Goal: Task Accomplishment & Management: Manage account settings

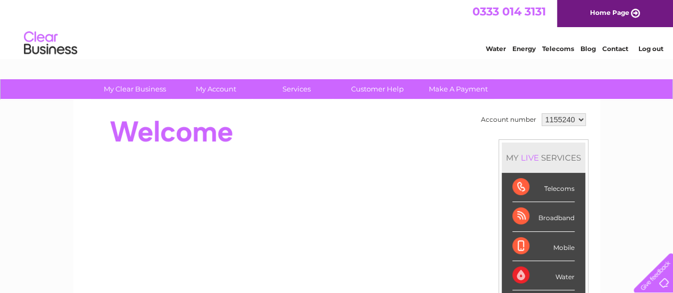
scroll to position [1, 0]
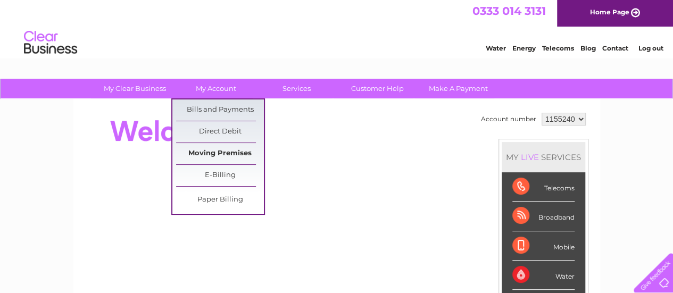
click at [224, 147] on link "Moving Premises" at bounding box center [220, 153] width 88 height 21
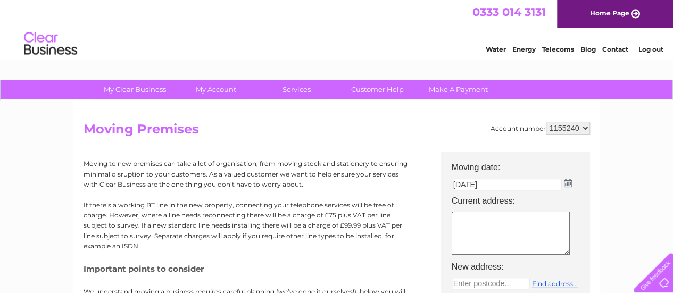
scroll to position [1, 0]
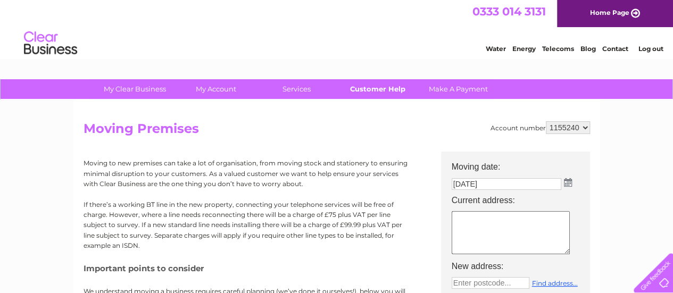
click at [381, 87] on link "Customer Help" at bounding box center [378, 89] width 88 height 20
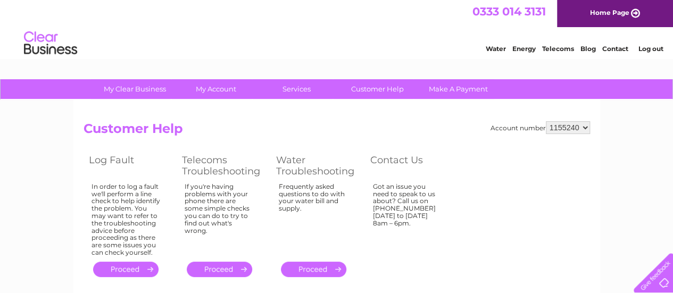
scroll to position [1, 0]
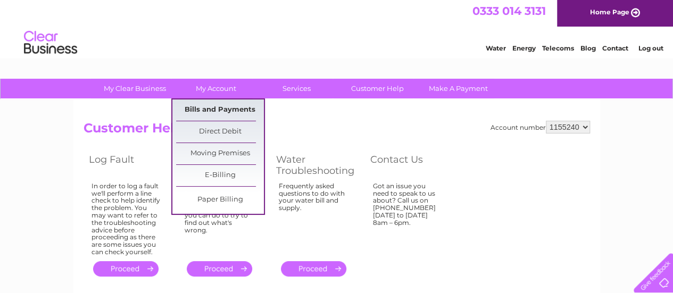
click at [239, 111] on link "Bills and Payments" at bounding box center [220, 109] width 88 height 21
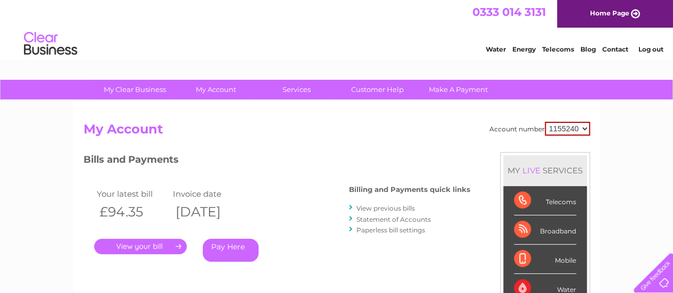
click at [656, 281] on div at bounding box center [651, 271] width 44 height 44
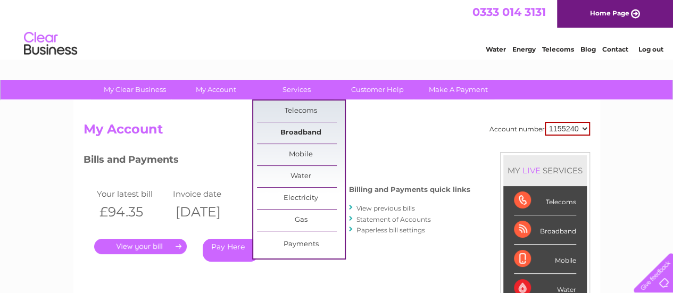
click at [306, 135] on link "Broadband" at bounding box center [301, 132] width 88 height 21
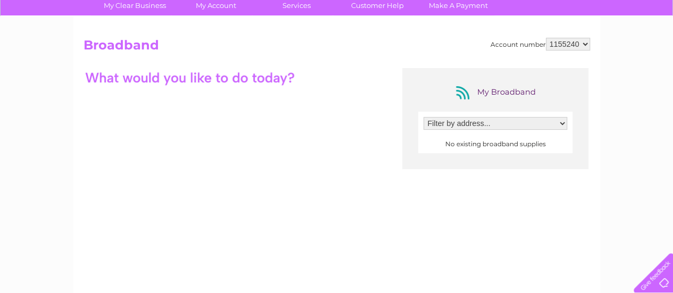
scroll to position [80, 0]
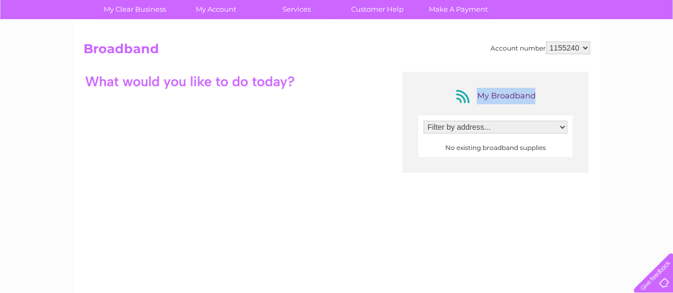
drag, startPoint x: 276, startPoint y: 83, endPoint x: 526, endPoint y: 132, distance: 254.9
click at [526, 132] on div "My Broadband Filter by address... No existing broadband supplies" at bounding box center [337, 175] width 506 height 207
click at [526, 132] on select "Filter by address..." at bounding box center [495, 127] width 144 height 13
click at [526, 129] on select "Filter by address..." at bounding box center [495, 127] width 144 height 13
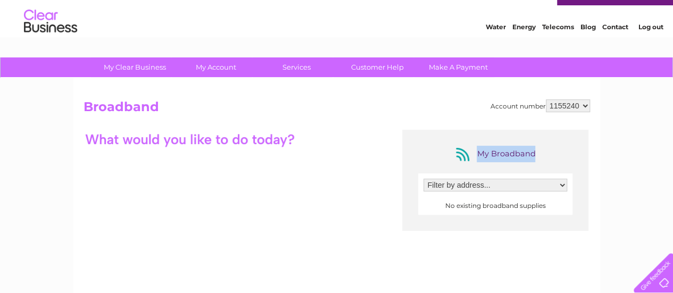
scroll to position [20, 0]
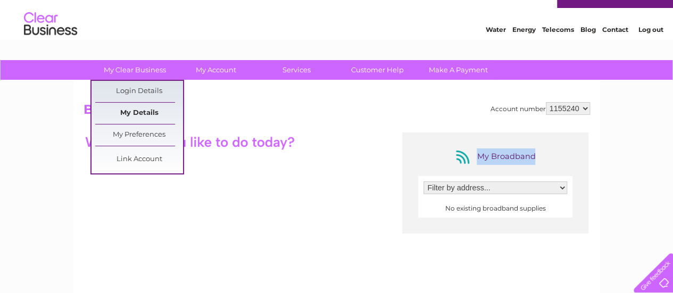
click at [132, 108] on link "My Details" at bounding box center [139, 113] width 88 height 21
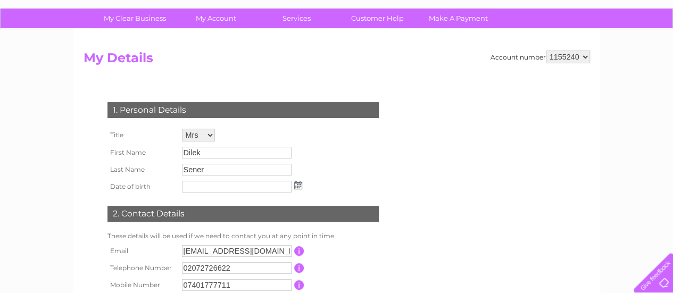
scroll to position [72, 0]
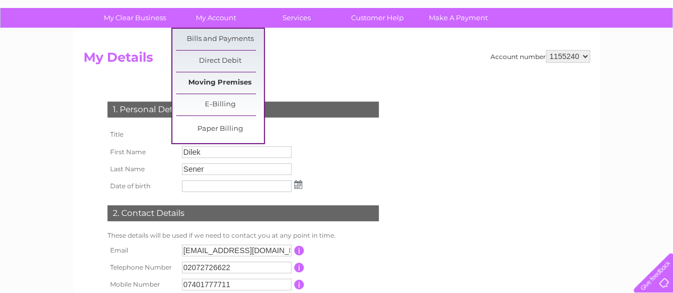
click at [220, 88] on link "Moving Premises" at bounding box center [220, 82] width 88 height 21
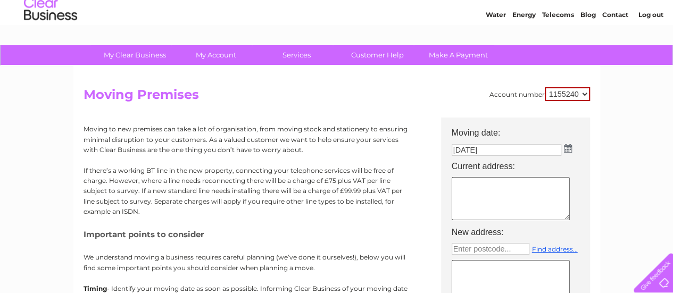
scroll to position [39, 0]
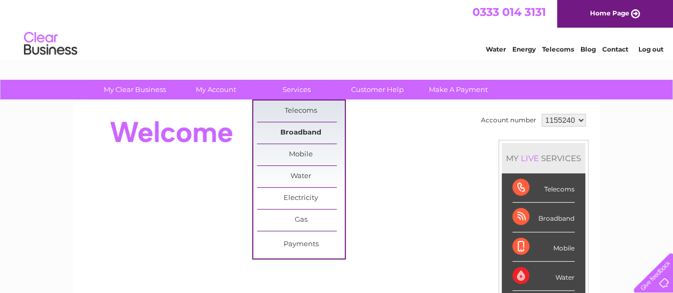
click at [311, 129] on link "Broadband" at bounding box center [301, 132] width 88 height 21
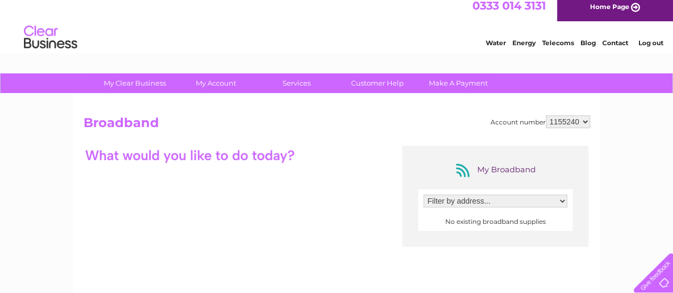
scroll to position [7, 0]
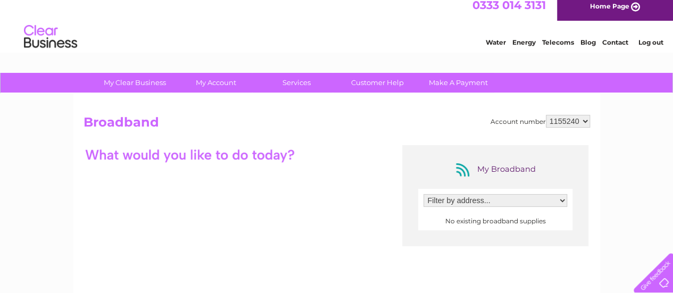
click at [451, 196] on select "Filter by address..." at bounding box center [495, 200] width 144 height 13
click at [423, 194] on select "Filter by address..." at bounding box center [495, 200] width 144 height 13
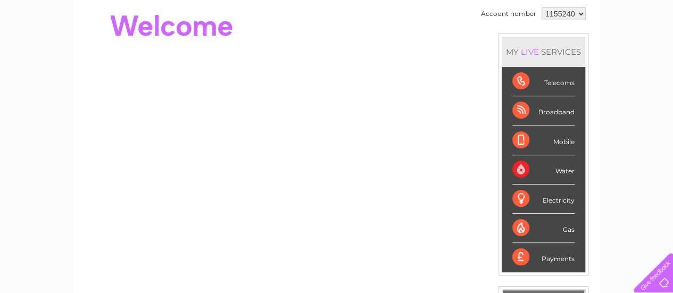
scroll to position [107, 0]
drag, startPoint x: 541, startPoint y: 78, endPoint x: 566, endPoint y: 85, distance: 25.3
click at [566, 85] on div "Telecoms" at bounding box center [543, 80] width 62 height 29
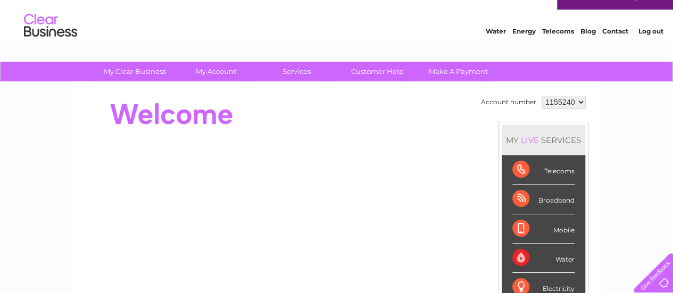
scroll to position [20, 0]
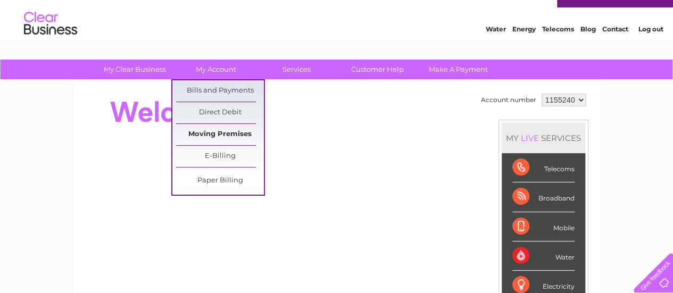
click at [210, 134] on link "Moving Premises" at bounding box center [220, 134] width 88 height 21
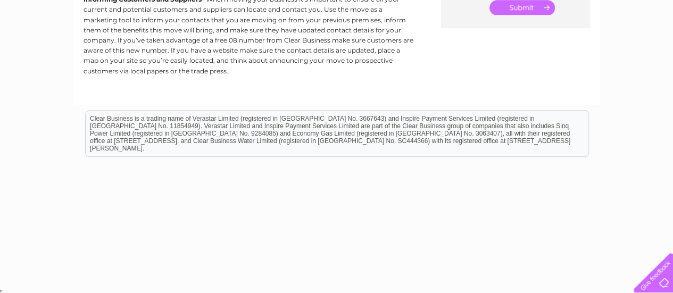
scroll to position [417, 0]
click at [666, 283] on div at bounding box center [651, 271] width 44 height 44
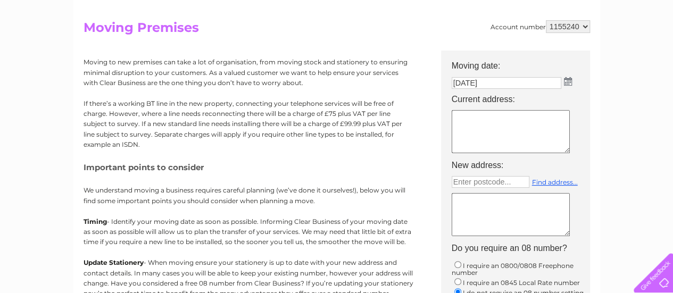
scroll to position [101, 0]
